Goal: Information Seeking & Learning: Learn about a topic

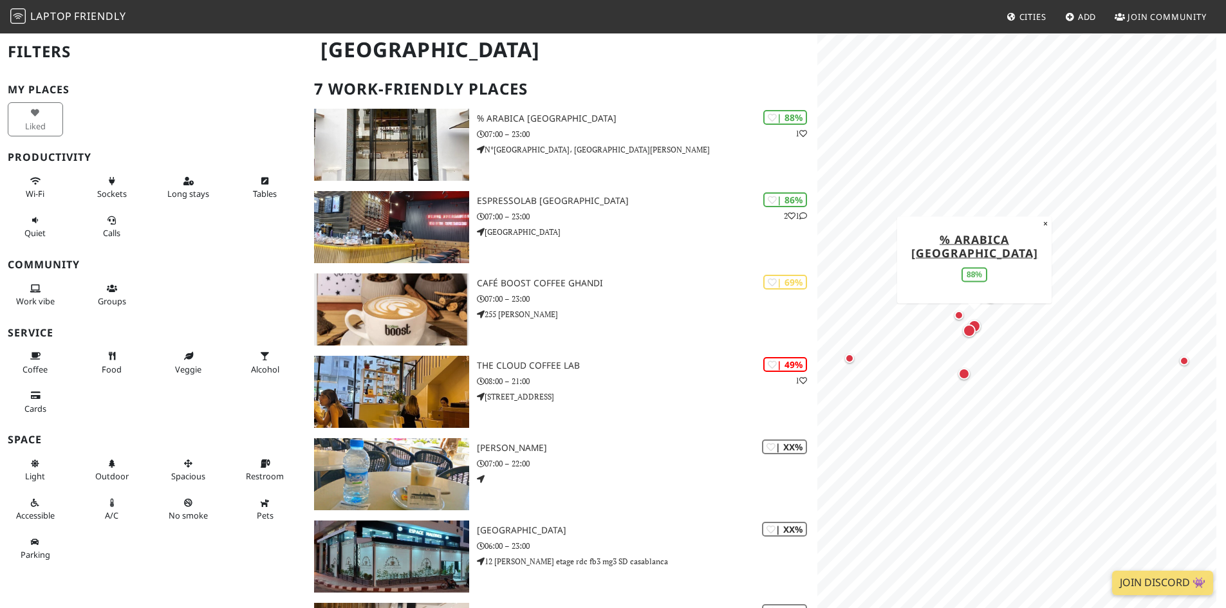
scroll to position [129, 0]
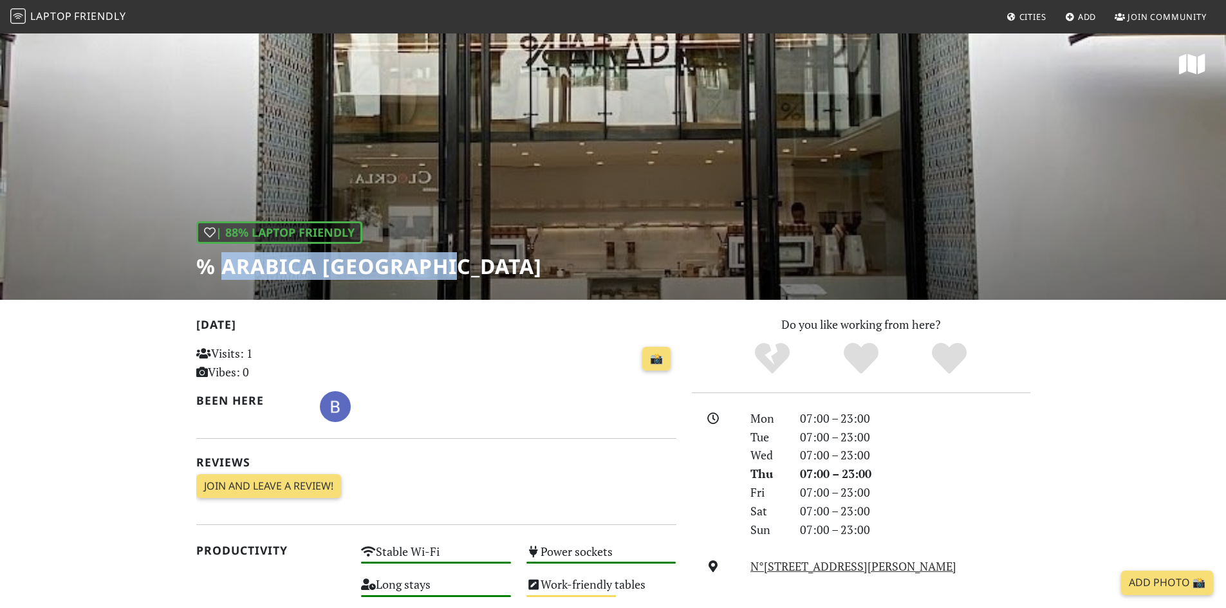
drag, startPoint x: 221, startPoint y: 257, endPoint x: 476, endPoint y: 263, distance: 255.6
click at [476, 263] on div "| 88% Laptop Friendly % Arabica Casablanca" at bounding box center [613, 166] width 1226 height 268
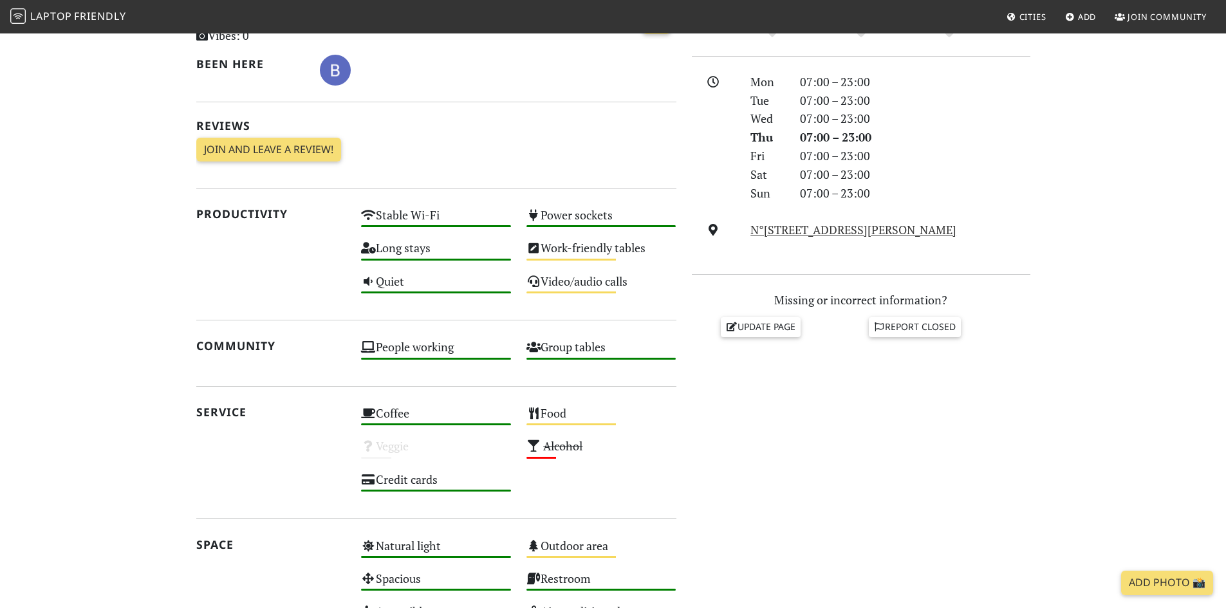
scroll to position [193, 0]
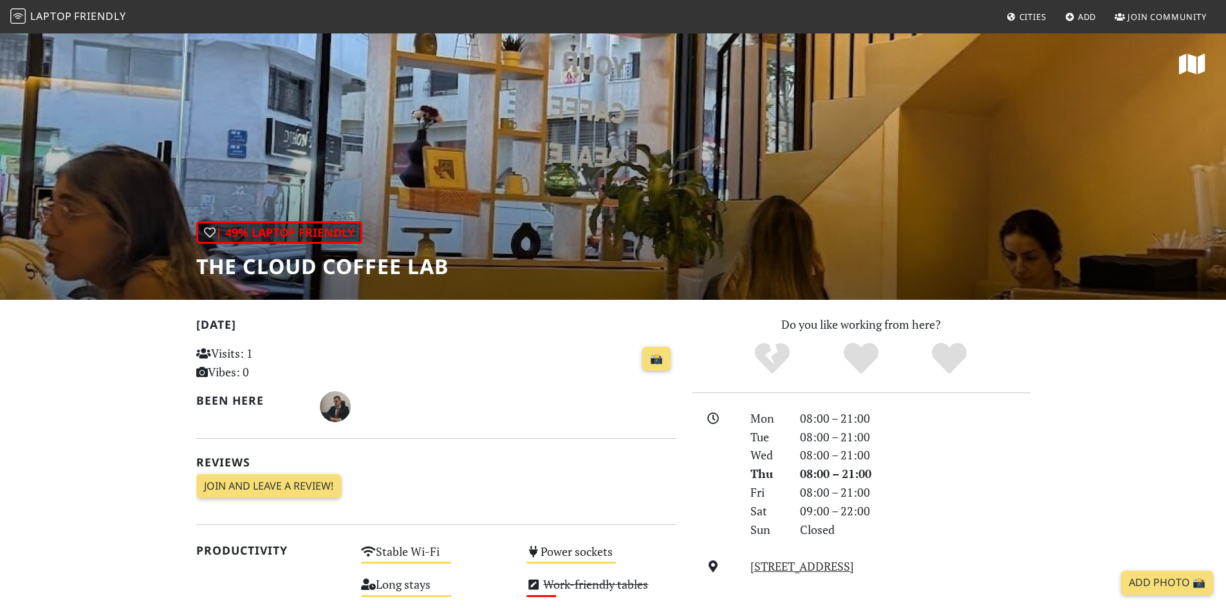
click at [378, 265] on h1 "THE CLOUD COFFEE LAB" at bounding box center [322, 266] width 252 height 24
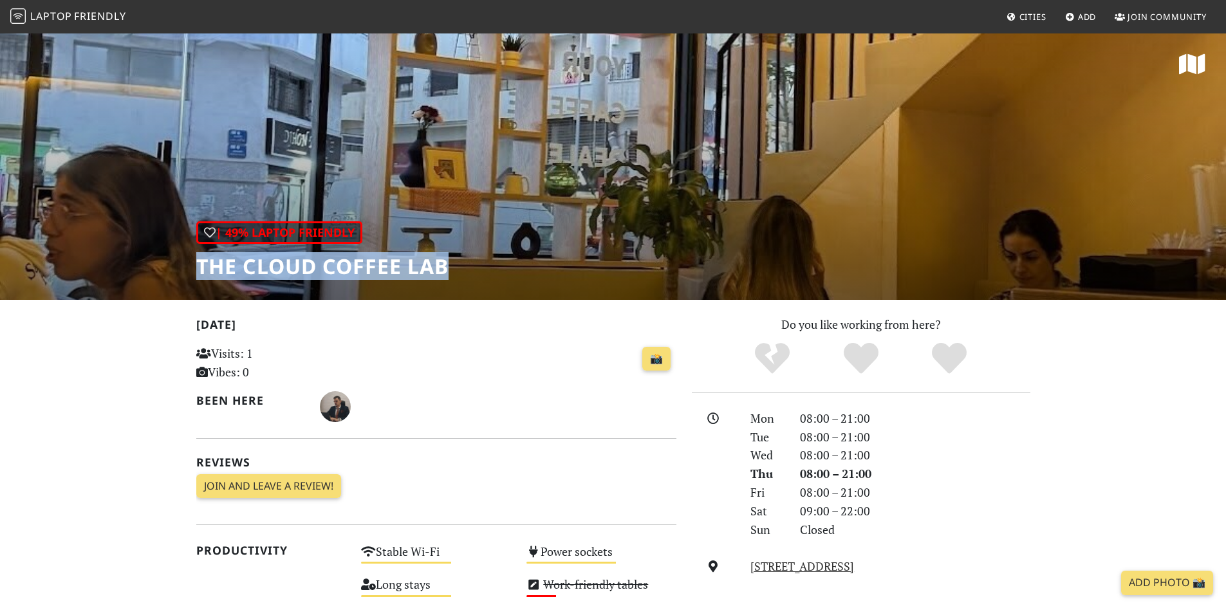
click at [378, 265] on h1 "THE CLOUD COFFEE LAB" at bounding box center [322, 266] width 252 height 24
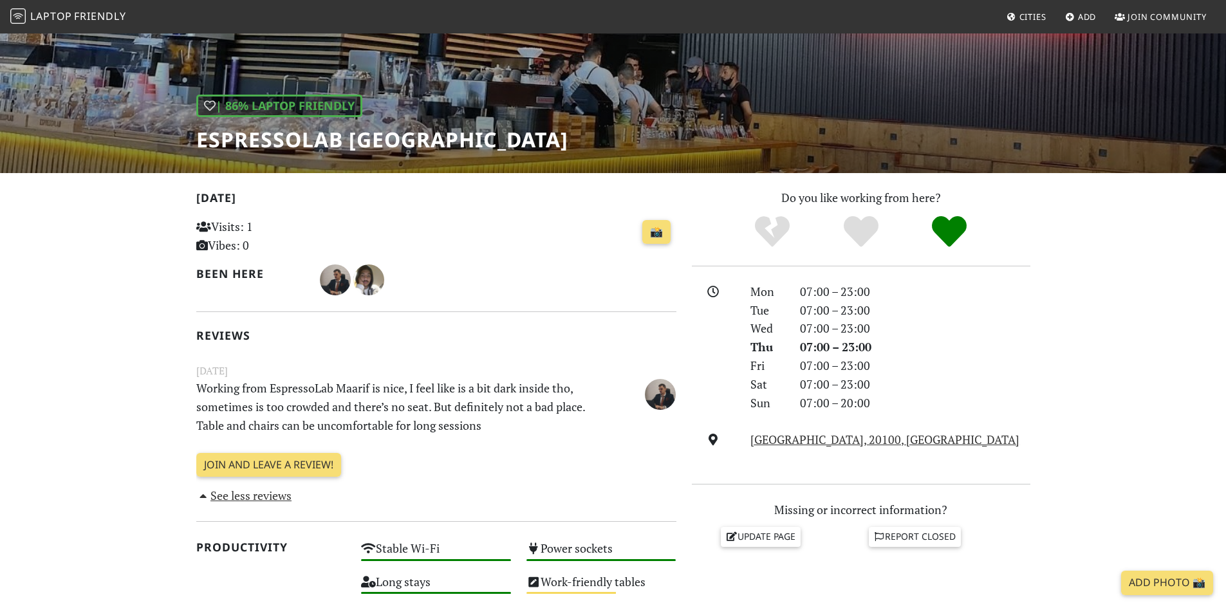
scroll to position [64, 0]
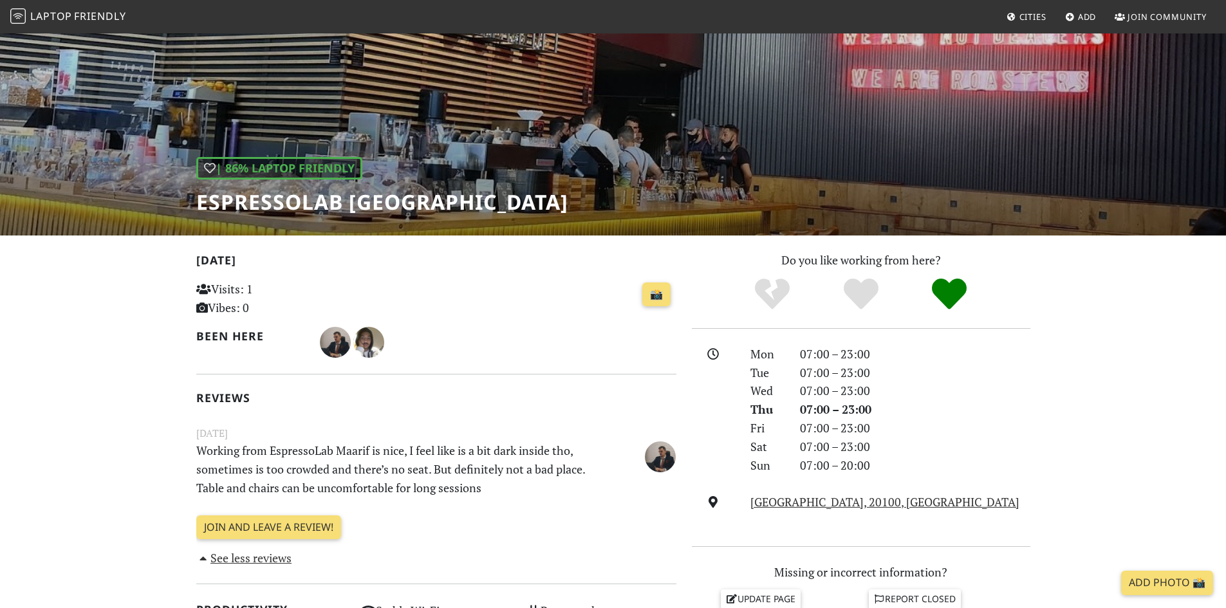
click at [279, 198] on h1 "Espressolab [GEOGRAPHIC_DATA]" at bounding box center [382, 202] width 372 height 24
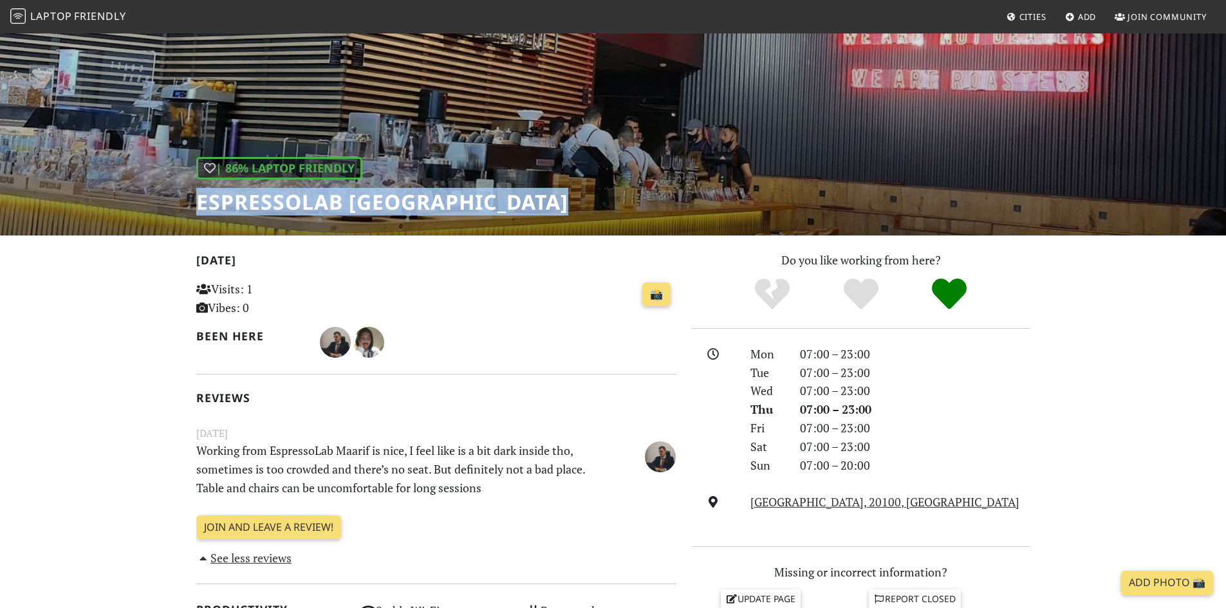
click at [279, 198] on h1 "Espressolab [GEOGRAPHIC_DATA]" at bounding box center [382, 202] width 372 height 24
